Goal: Information Seeking & Learning: Learn about a topic

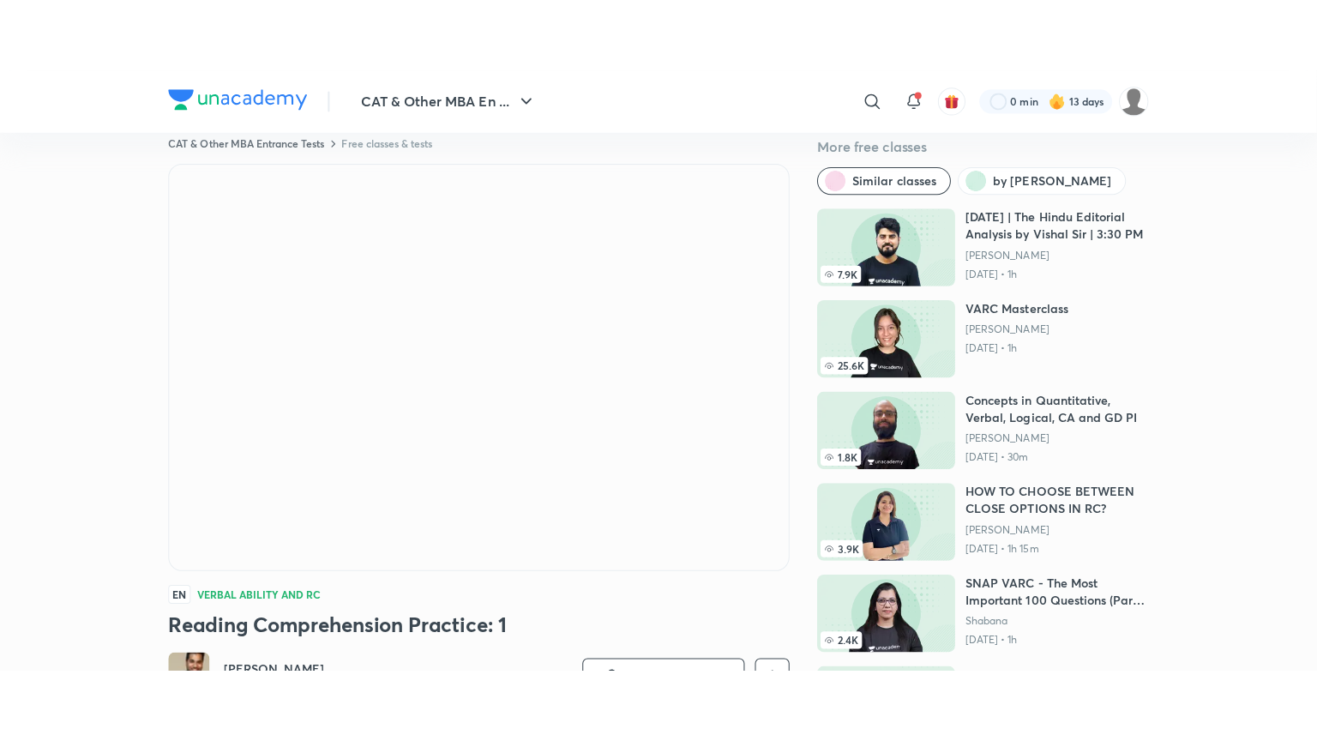
scroll to position [27, 0]
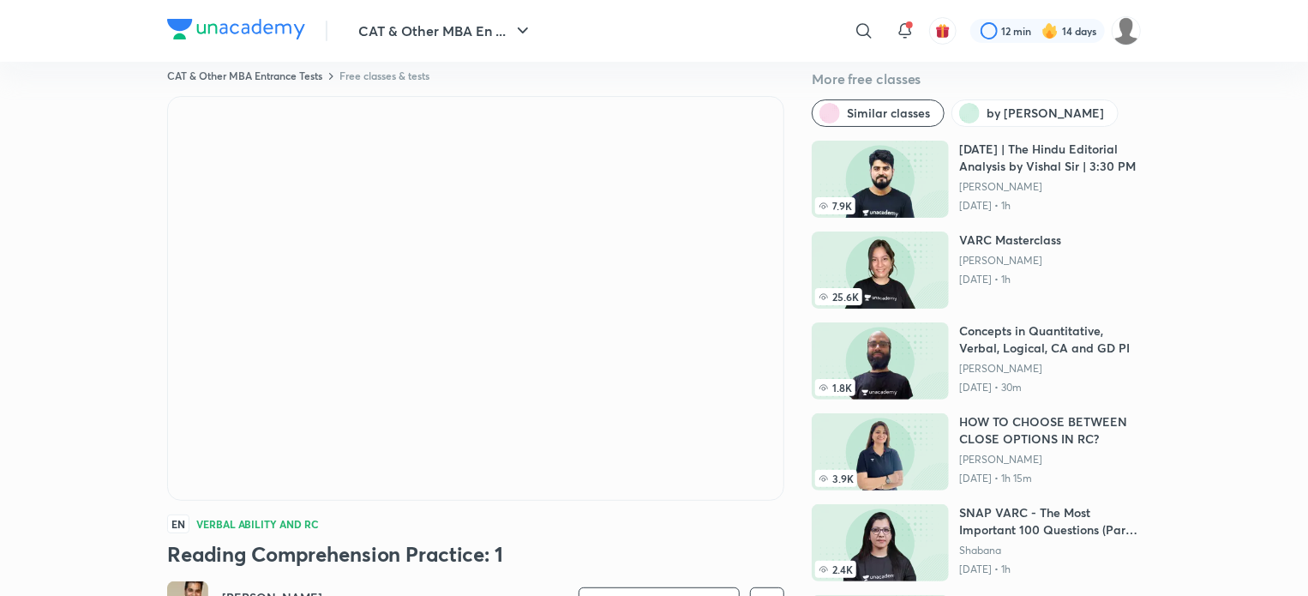
click at [889, 284] on img at bounding box center [880, 270] width 137 height 77
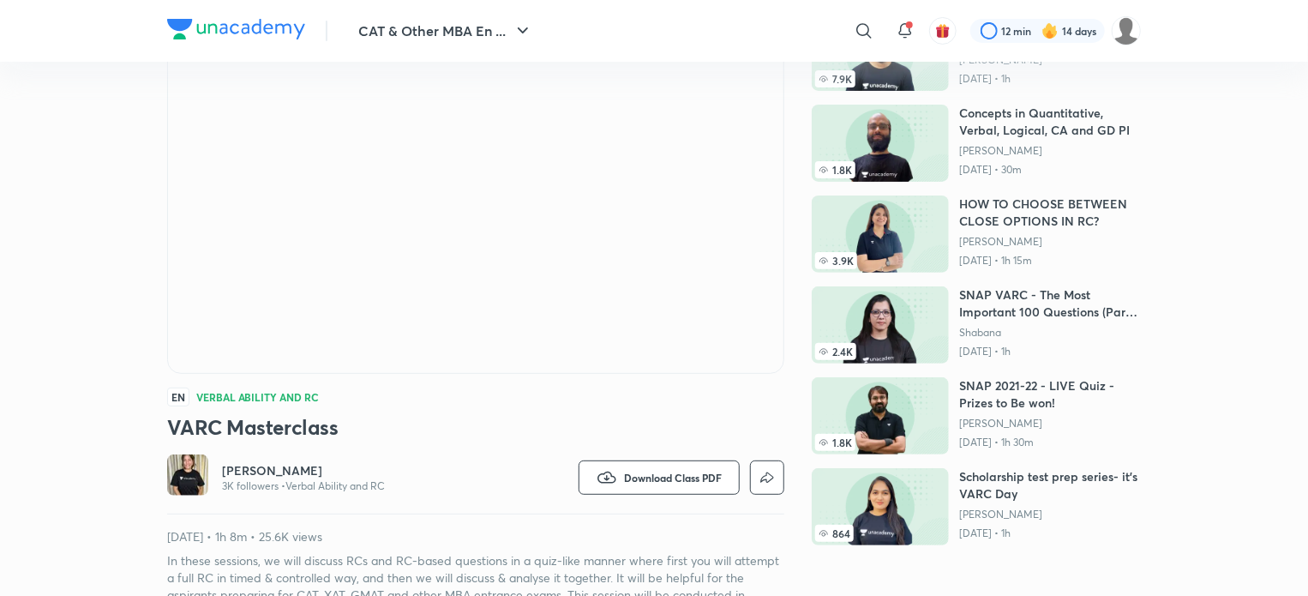
scroll to position [223, 0]
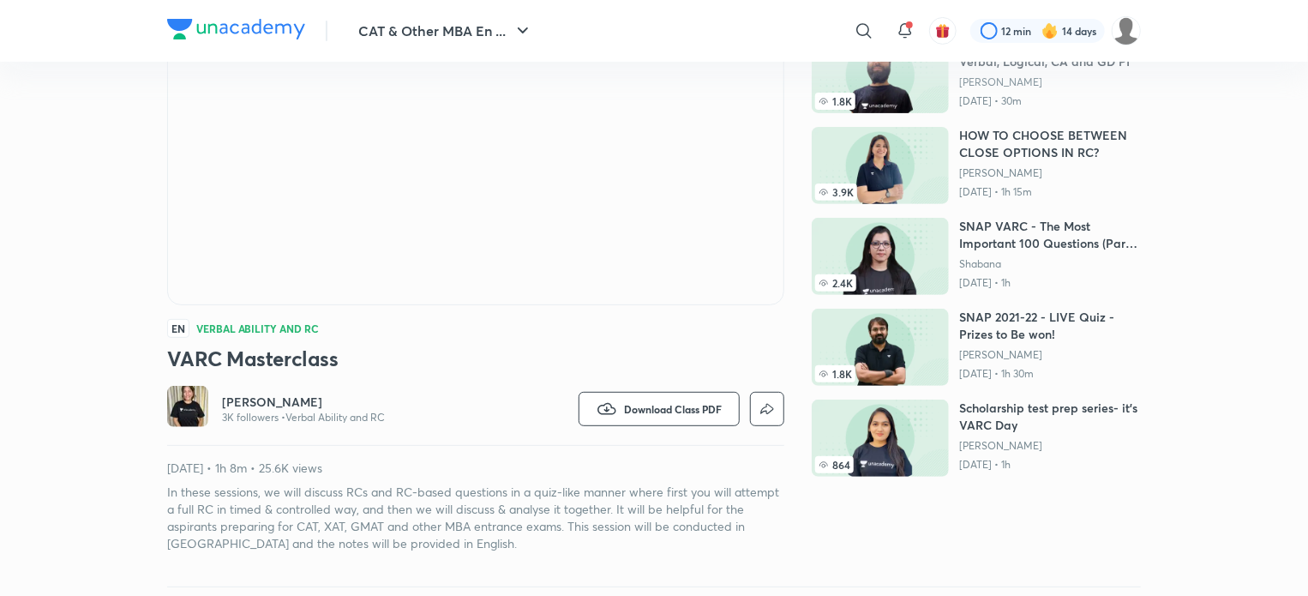
click at [175, 410] on img at bounding box center [187, 406] width 41 height 41
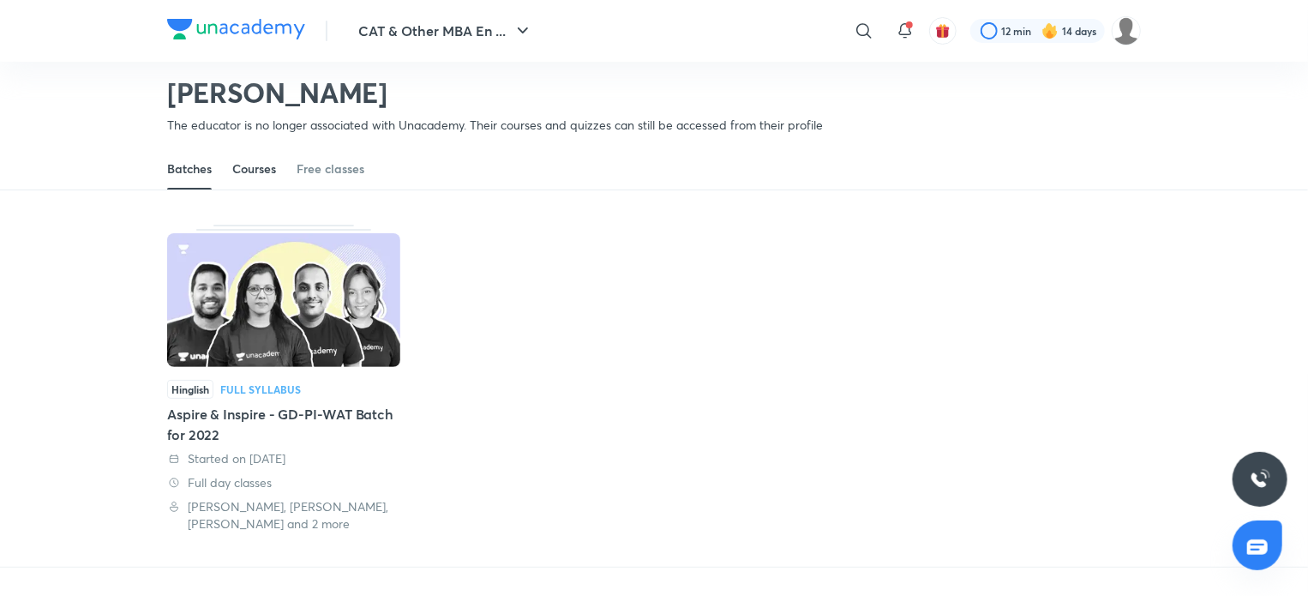
scroll to position [62, 0]
click at [280, 167] on div "Batches Courses Free classes" at bounding box center [654, 169] width 974 height 41
click at [274, 167] on div "Courses" at bounding box center [254, 169] width 44 height 17
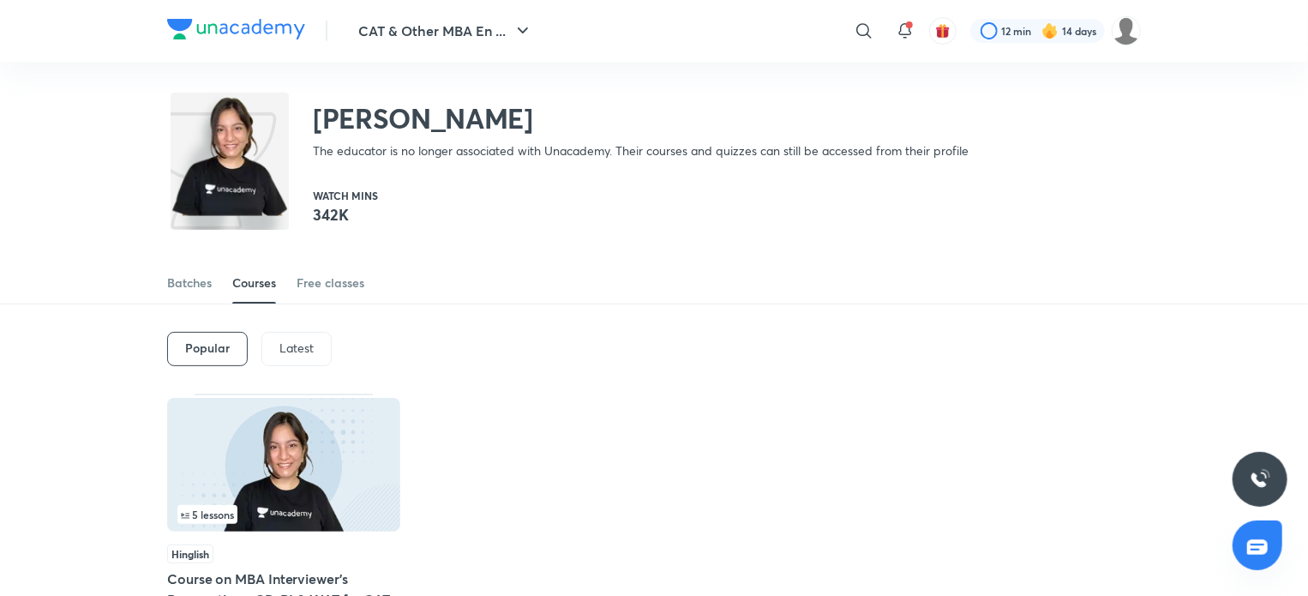
click at [279, 358] on div "Latest" at bounding box center [297, 349] width 70 height 34
